Goal: Navigation & Orientation: Find specific page/section

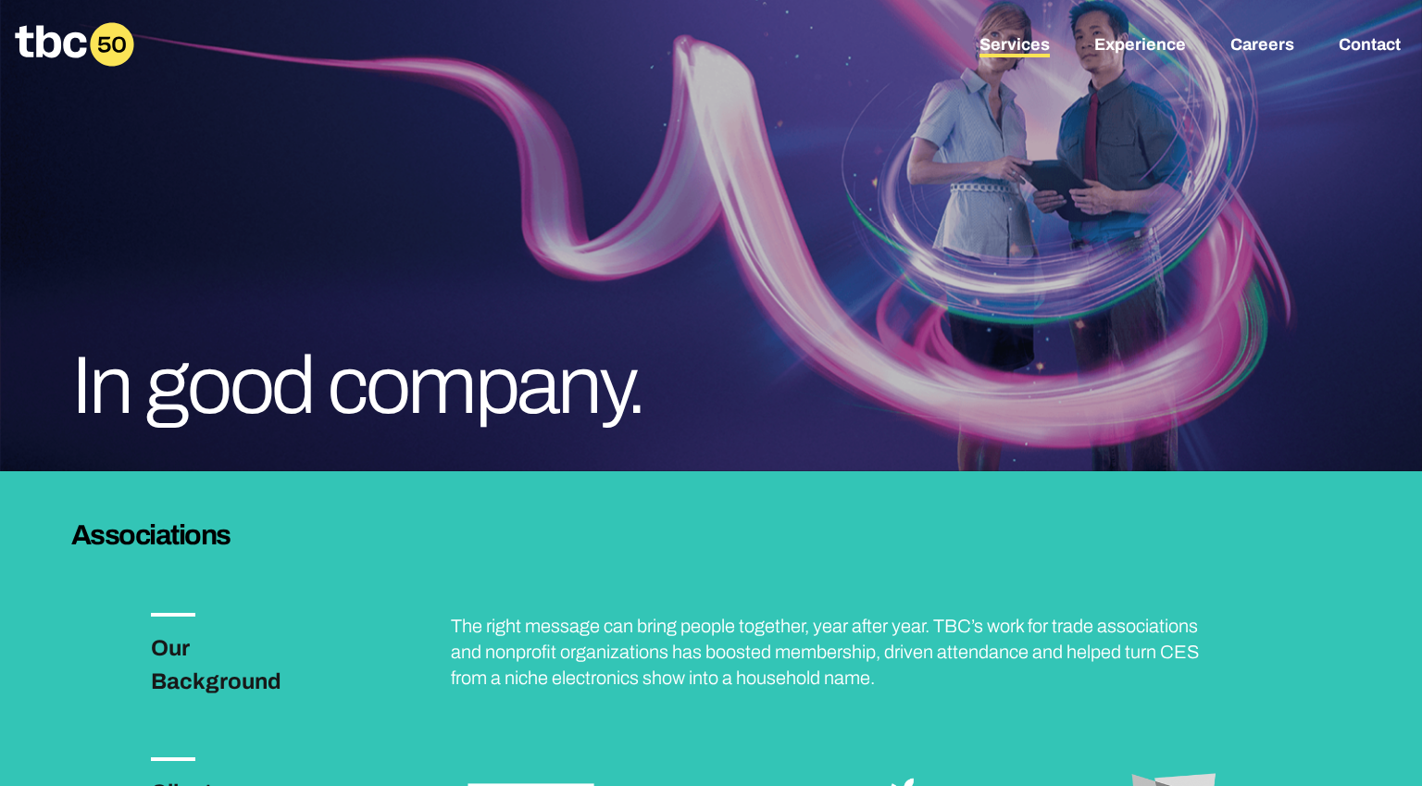
click at [1017, 45] on link "Services" at bounding box center [1014, 46] width 70 height 22
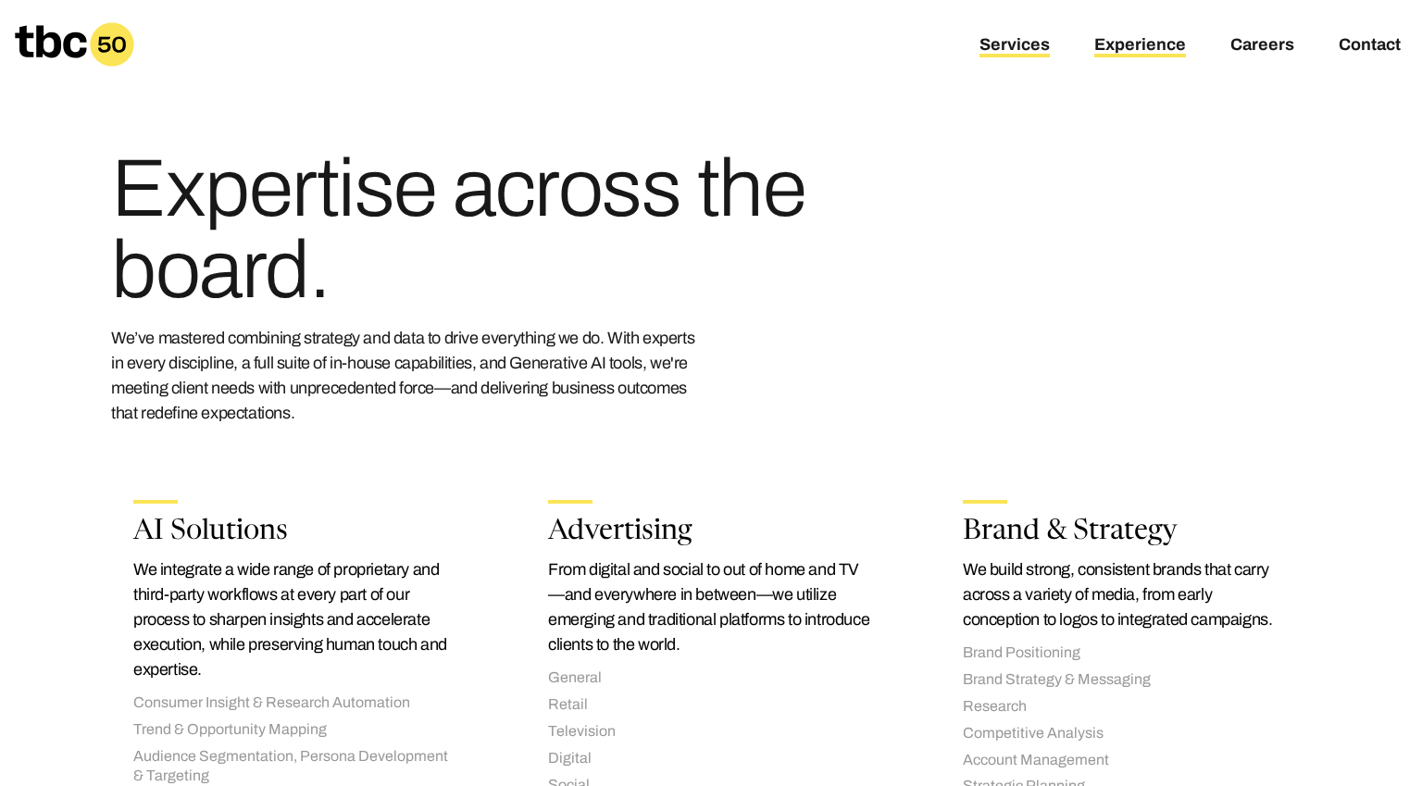
click at [1175, 47] on link "Experience" at bounding box center [1140, 46] width 92 height 22
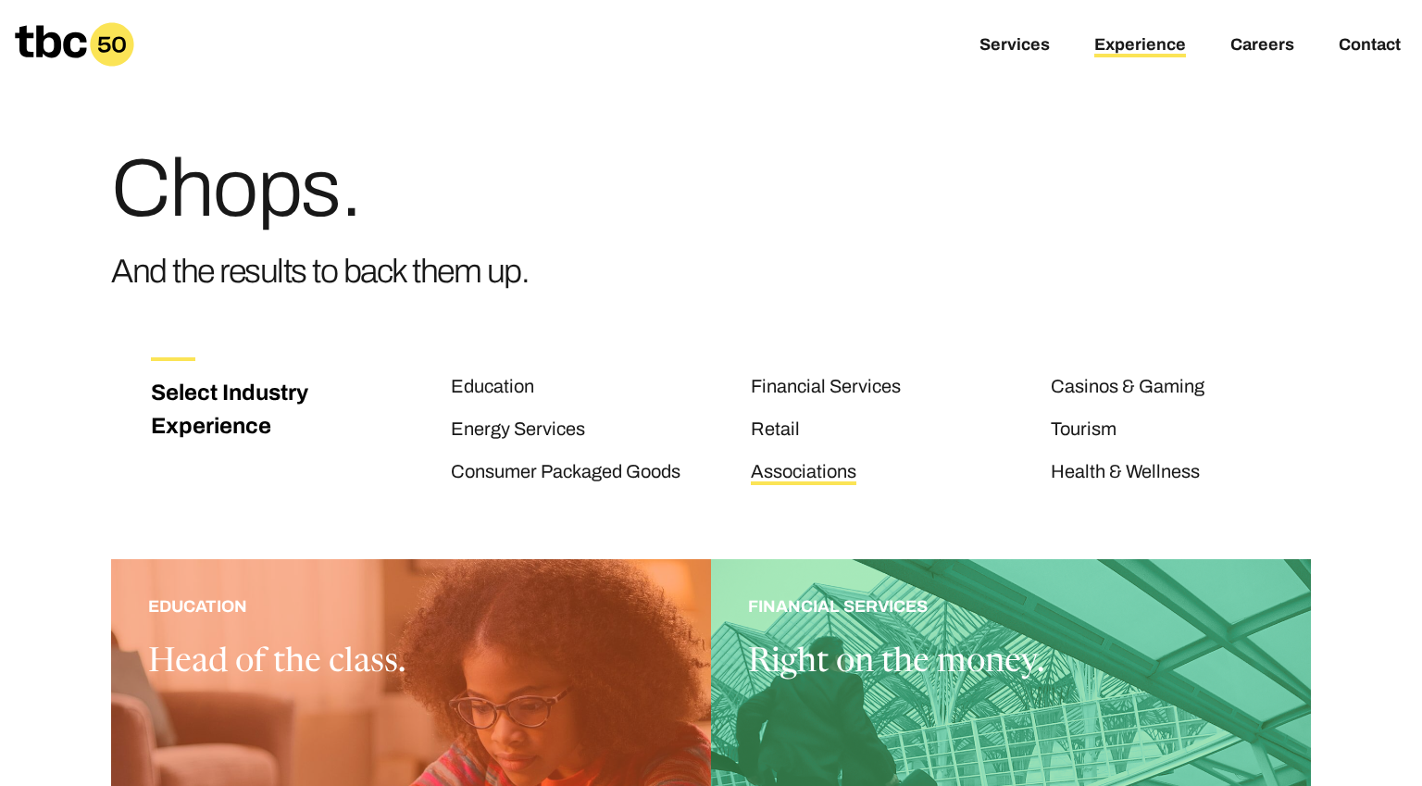
click at [789, 474] on link "Associations" at bounding box center [804, 473] width 106 height 24
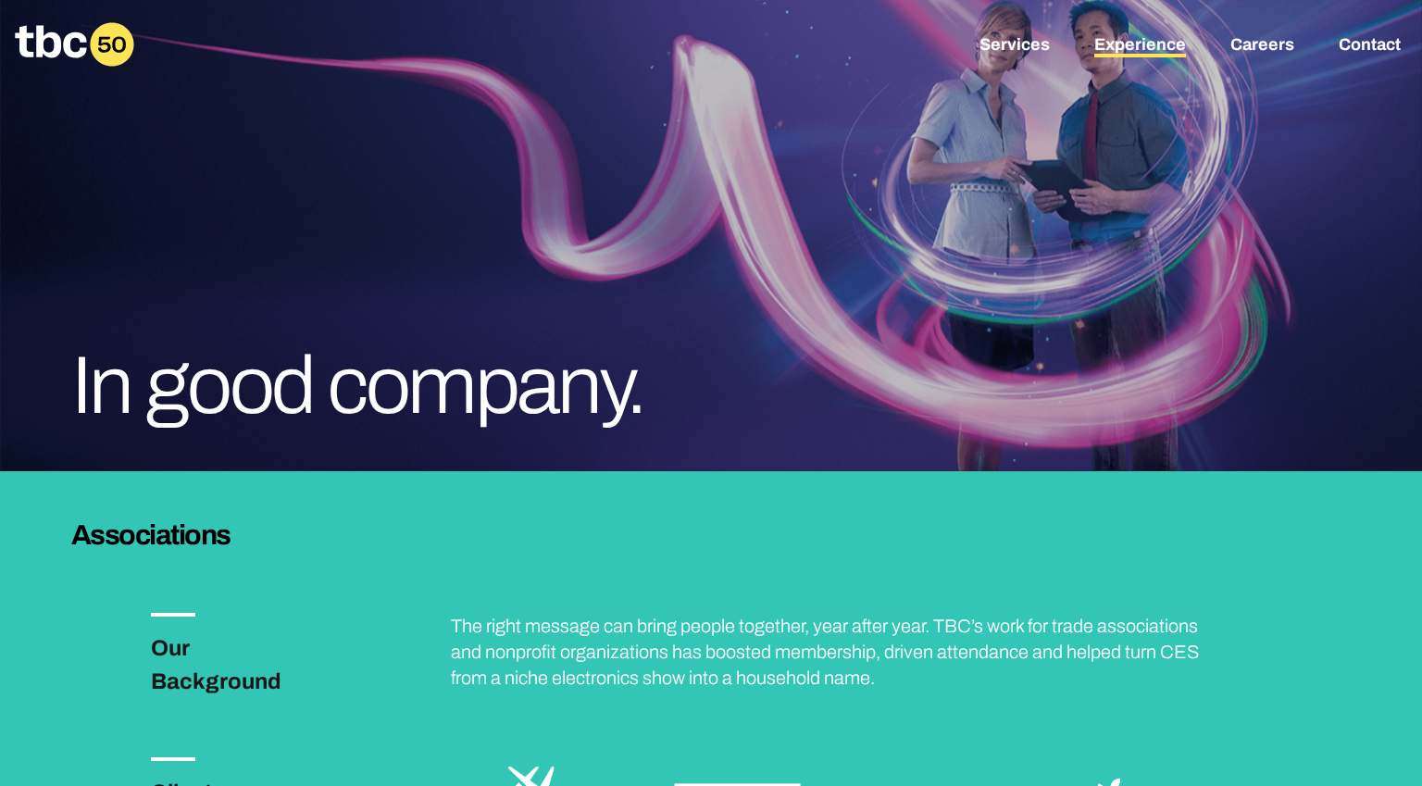
click at [1135, 45] on link "Experience" at bounding box center [1140, 46] width 92 height 22
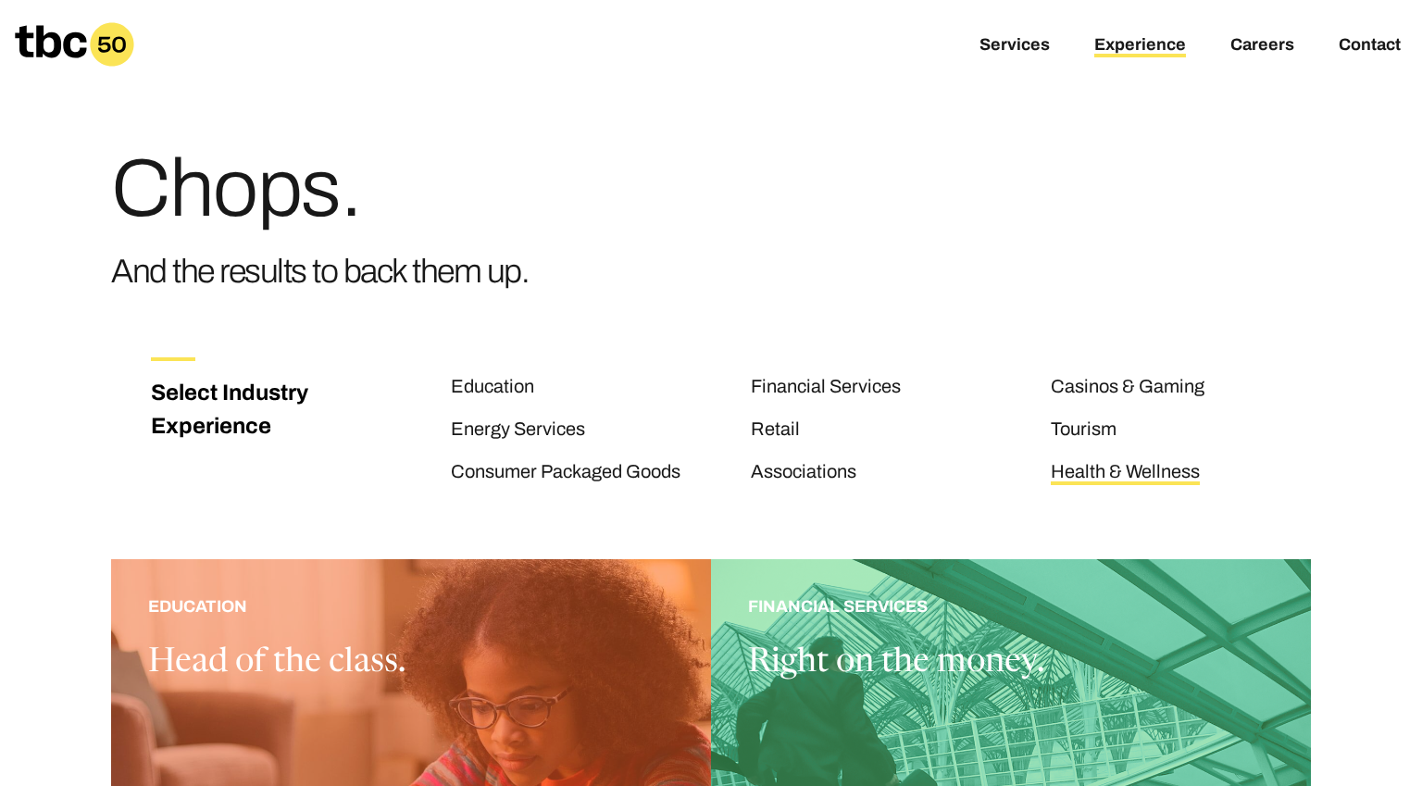
click at [1148, 472] on link "Health & Wellness" at bounding box center [1124, 473] width 149 height 24
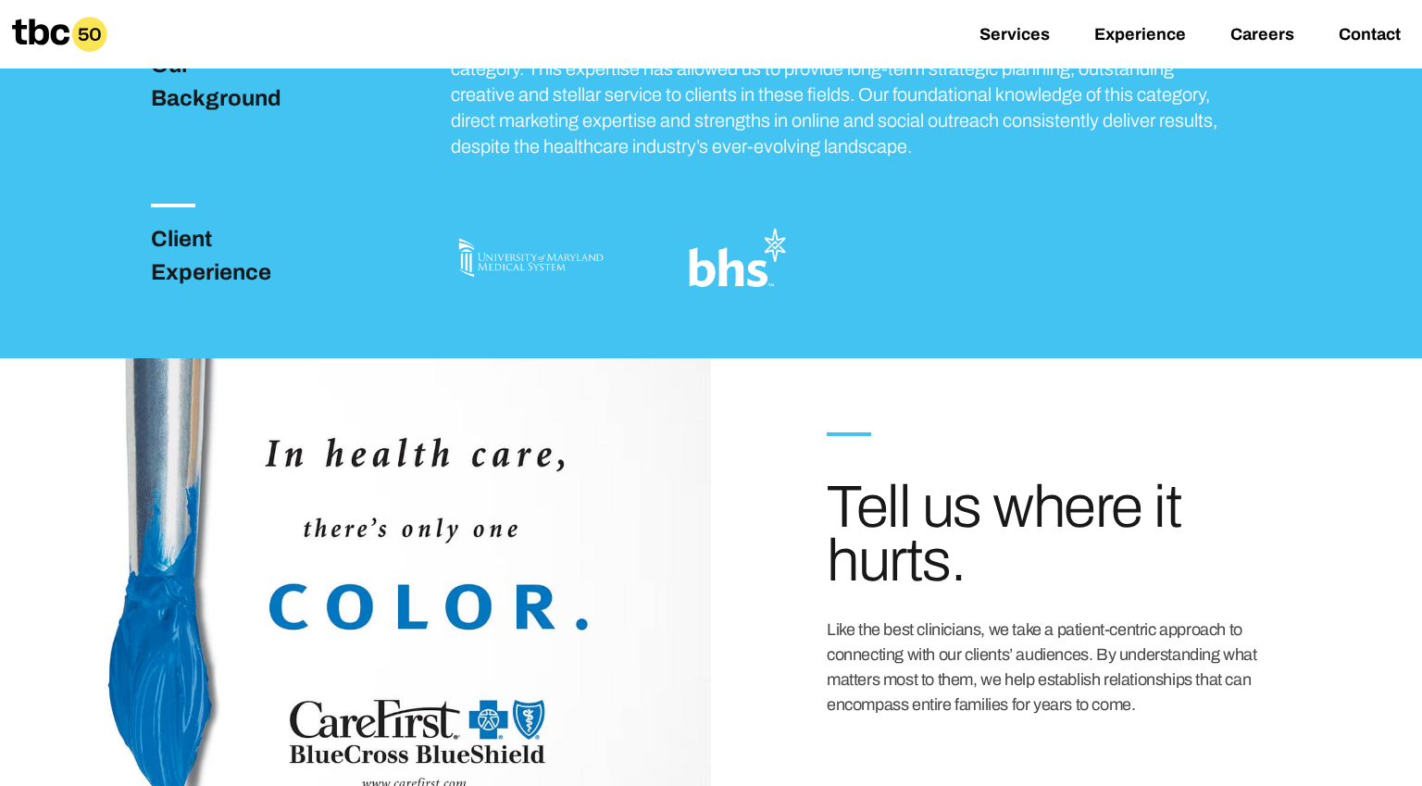
scroll to position [582, 0]
